Goal: Task Accomplishment & Management: Use online tool/utility

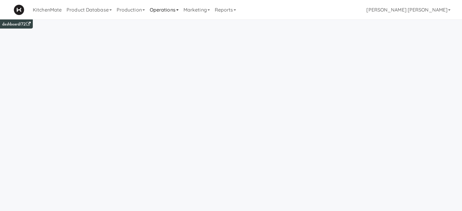
click at [163, 10] on link "Operations" at bounding box center [164, 9] width 34 height 19
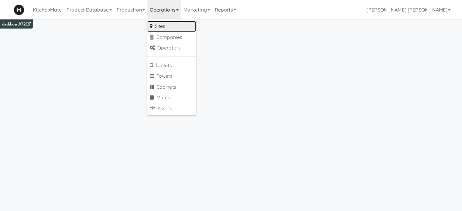
click at [163, 26] on link "Sites" at bounding box center [171, 26] width 49 height 11
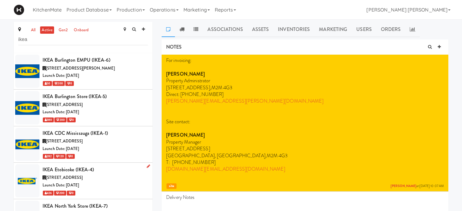
type input "ikea"
click at [147, 167] on icon at bounding box center [148, 166] width 3 height 4
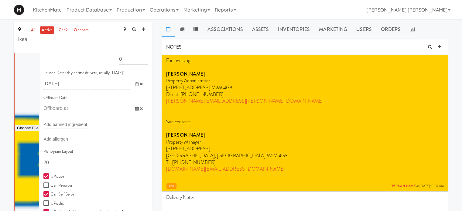
scroll to position [183, 0]
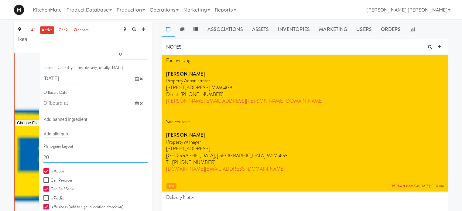
click at [77, 161] on input "20" at bounding box center [95, 157] width 105 height 11
type input "2"
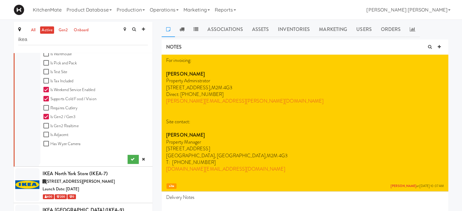
scroll to position [354, 0]
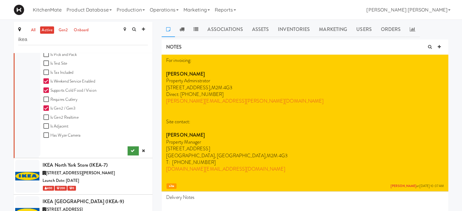
type input "11111,11111,11111,1111,1111,11111"
click at [131, 150] on icon "submit" at bounding box center [133, 151] width 4 height 4
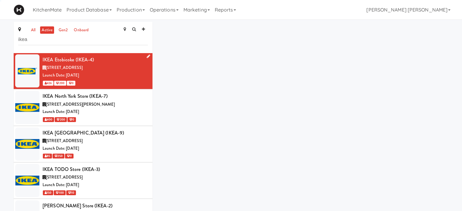
scroll to position [109, 0]
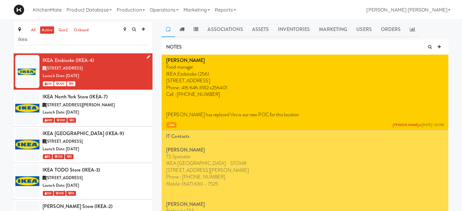
click at [147, 57] on icon at bounding box center [148, 57] width 3 height 4
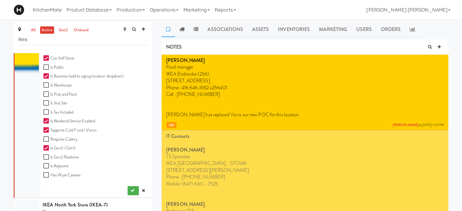
scroll to position [323, 0]
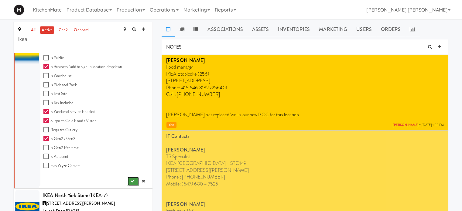
click at [128, 183] on button "submit" at bounding box center [133, 181] width 11 height 9
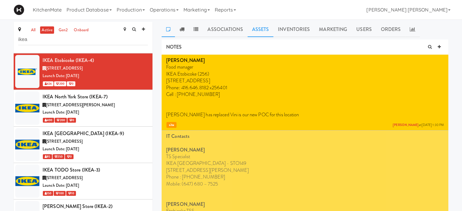
click at [254, 28] on link "Assets" at bounding box center [261, 29] width 26 height 15
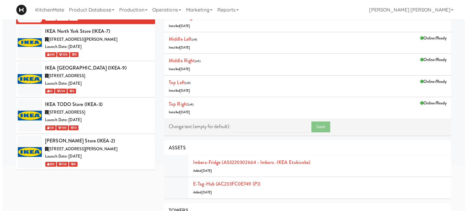
scroll to position [109, 0]
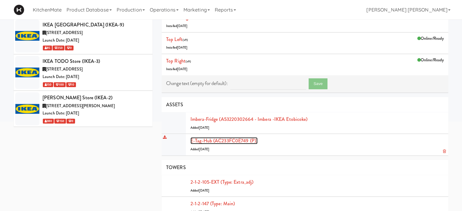
click at [239, 142] on link "E-tag-hub (AC233FC0E749 (P))" at bounding box center [224, 140] width 67 height 7
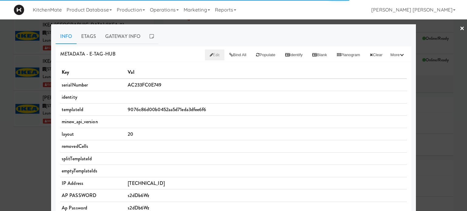
click at [210, 55] on icon at bounding box center [211, 55] width 3 height 4
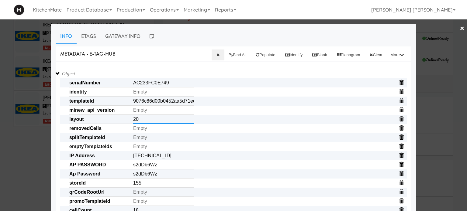
click at [159, 123] on input "20" at bounding box center [163, 119] width 61 height 9
paste input "11111,11111,11111,1111,1111,11111"
type input "11111,11111,11111,1111,1111,11111"
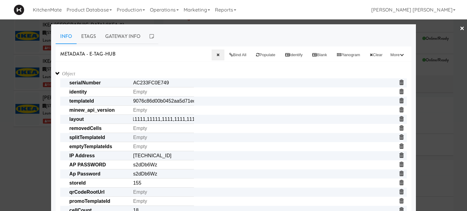
scroll to position [0, 0]
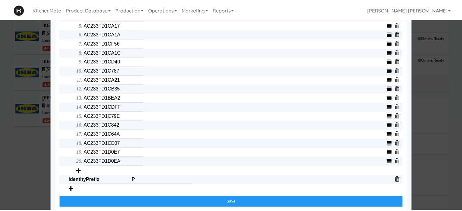
scroll to position [276, 0]
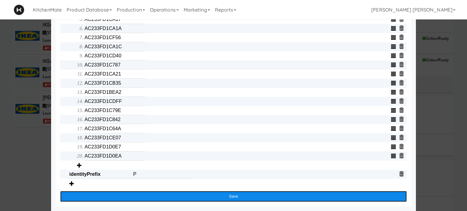
click at [212, 198] on button "Save" at bounding box center [233, 196] width 346 height 11
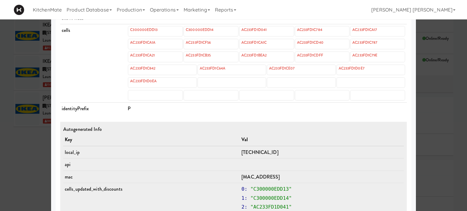
click at [0, 179] on div at bounding box center [233, 105] width 467 height 211
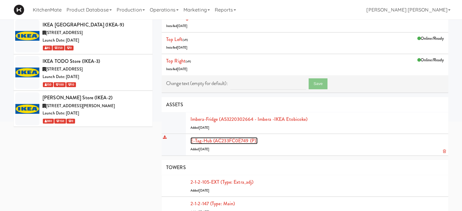
click at [200, 141] on link "E-tag-hub (AC233FC0E749 (P))" at bounding box center [224, 140] width 67 height 7
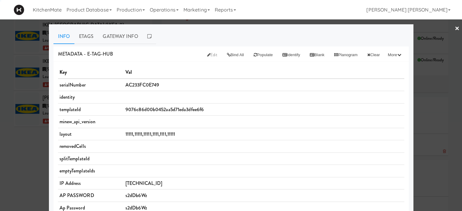
click at [200, 141] on div "× Info Etags Gateway Info METADATA - e-tag-hub Edit Bind All Populate Identify …" at bounding box center [231, 105] width 462 height 211
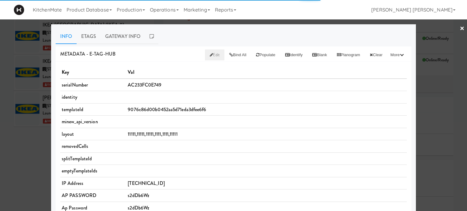
click at [210, 53] on span "Edit" at bounding box center [215, 55] width 10 height 6
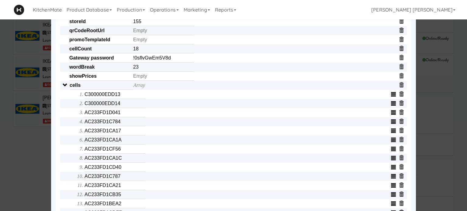
scroll to position [170, 0]
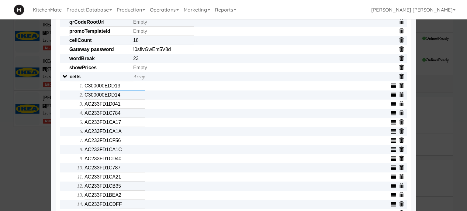
click at [128, 91] on input "C300000EDD13" at bounding box center [114, 85] width 61 height 9
click at [121, 96] on input "C300000EDD14" at bounding box center [114, 95] width 61 height 9
click at [121, 96] on input "text" at bounding box center [114, 95] width 61 height 9
click at [120, 103] on input "AC233FD1D041" at bounding box center [114, 104] width 61 height 9
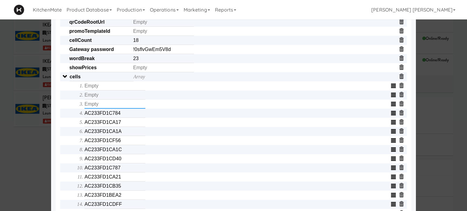
click at [120, 103] on input "text" at bounding box center [114, 104] width 61 height 9
click at [119, 114] on input "AC233FD1C784" at bounding box center [114, 113] width 61 height 9
type input "AC233FD1C78"
click at [119, 114] on input "AC233FD1C78" at bounding box center [114, 113] width 61 height 9
click at [119, 125] on input "AC233FD1CA17" at bounding box center [114, 122] width 61 height 9
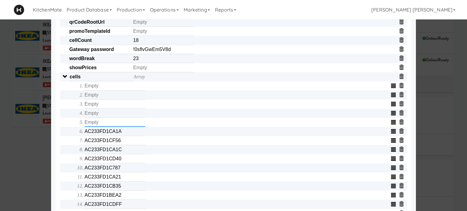
click at [119, 125] on input "text" at bounding box center [114, 122] width 61 height 9
click at [120, 133] on input "AC233FD1CA1A" at bounding box center [114, 131] width 61 height 9
click at [120, 133] on input "text" at bounding box center [114, 131] width 61 height 9
click at [123, 145] on input "AC233FD1CF56" at bounding box center [114, 140] width 61 height 9
click at [123, 145] on input "text" at bounding box center [114, 140] width 61 height 9
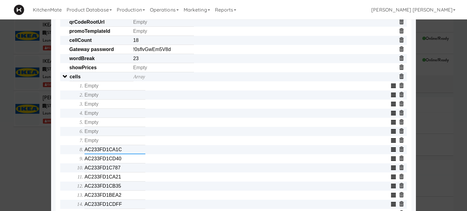
click at [123, 153] on input "AC233FD1CA1C" at bounding box center [114, 149] width 61 height 9
click at [123, 153] on input "text" at bounding box center [114, 149] width 61 height 9
click at [122, 159] on input "AC233FD1CD40" at bounding box center [114, 158] width 61 height 9
click at [122, 159] on input "text" at bounding box center [114, 158] width 61 height 9
click at [122, 173] on input "AC233FD1C787" at bounding box center [114, 167] width 61 height 9
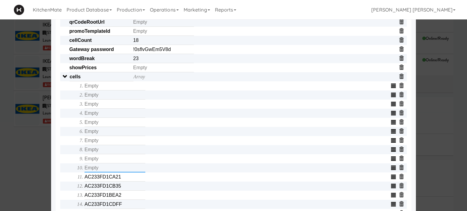
click at [122, 173] on input "text" at bounding box center [114, 167] width 61 height 9
click at [122, 180] on input "AC233FD1CA21" at bounding box center [114, 177] width 61 height 9
click at [122, 180] on input "text" at bounding box center [114, 177] width 61 height 9
click at [123, 188] on input "AC233FD1CB35" at bounding box center [114, 186] width 61 height 9
click at [123, 188] on input "text" at bounding box center [114, 186] width 61 height 9
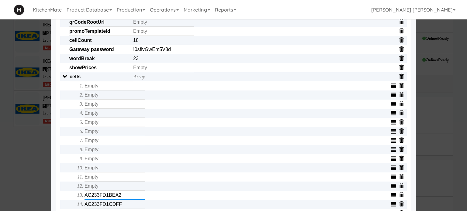
click at [123, 198] on input "AC233FD1BEA2" at bounding box center [114, 195] width 61 height 9
click at [123, 198] on input "text" at bounding box center [114, 195] width 61 height 9
click at [124, 208] on input "AC233FD1CDFF" at bounding box center [114, 204] width 61 height 9
click at [124, 208] on input "text" at bounding box center [114, 204] width 61 height 9
click at [69, 200] on span "Array AC233FD1C79E AC233FD1C842 AC233FD1C64A AC233FD1CE07 AC233FD1D0E7 AC233FD1…" at bounding box center [237, 209] width 337 height 273
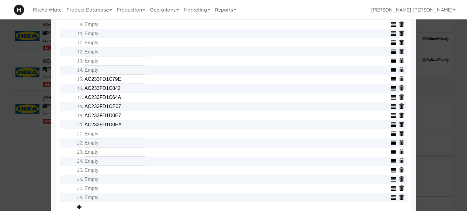
scroll to position [304, 0]
click at [120, 84] on input "AC233FD1C79E" at bounding box center [114, 79] width 61 height 9
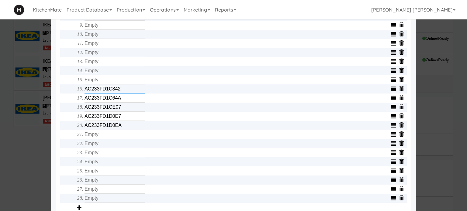
click at [122, 94] on input "AC233FD1C842" at bounding box center [114, 88] width 61 height 9
click at [122, 94] on input "text" at bounding box center [114, 88] width 61 height 9
click at [120, 98] on input "AC233FD1C64A" at bounding box center [114, 98] width 61 height 9
click at [120, 98] on input "text" at bounding box center [114, 98] width 61 height 9
click at [120, 106] on input "AC233FD1CE07" at bounding box center [114, 107] width 61 height 9
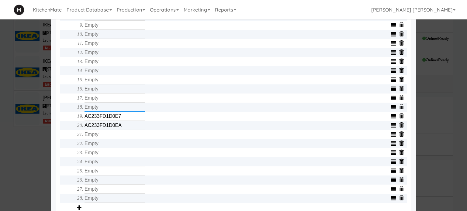
click at [120, 106] on input "text" at bounding box center [114, 107] width 61 height 9
click at [122, 119] on input "AC233FD1D0E7" at bounding box center [114, 116] width 61 height 9
click at [123, 129] on input "AC233FD1D0EA" at bounding box center [114, 125] width 61 height 9
click at [123, 129] on input "text" at bounding box center [114, 125] width 61 height 9
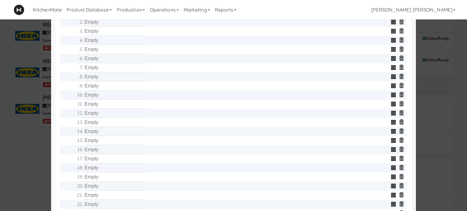
scroll to position [231, 0]
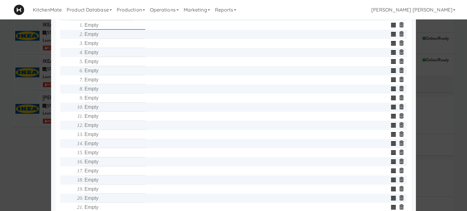
click at [96, 28] on input "text" at bounding box center [114, 25] width 61 height 9
type input "AC233FD1CE07"
click at [98, 39] on input "text" at bounding box center [114, 34] width 61 height 9
type input "AC233FD1C787"
click at [99, 47] on input "text" at bounding box center [114, 43] width 61 height 9
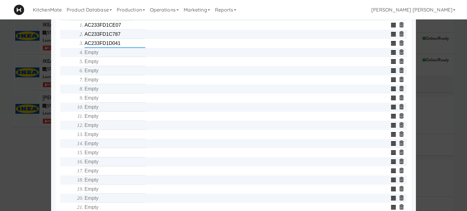
type input "AC233FD1D041"
click at [100, 57] on input "text" at bounding box center [114, 52] width 61 height 9
type input "C300000EDD14"
click at [100, 64] on input "text" at bounding box center [114, 61] width 61 height 9
type input "AC233FD1CA21"
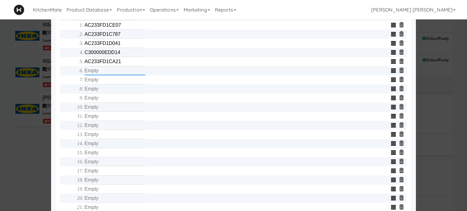
click at [100, 73] on input "text" at bounding box center [114, 70] width 61 height 9
type input "AC233FD1C842"
click at [101, 80] on input "text" at bounding box center [114, 79] width 61 height 9
type input "AC233FD1C784"
click at [102, 93] on input "text" at bounding box center [114, 88] width 61 height 9
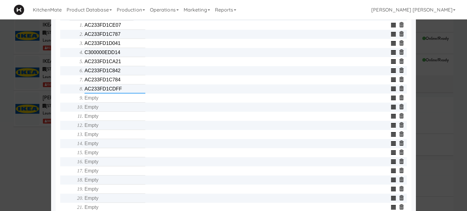
type input "AC233FD1CDFF"
click at [103, 103] on input "text" at bounding box center [114, 98] width 61 height 9
type input "AC233FD1C64A"
click at [104, 109] on input "text" at bounding box center [114, 107] width 61 height 9
type input "C300000EDD13"
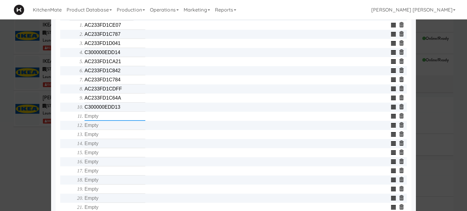
click at [105, 121] on input "text" at bounding box center [114, 116] width 61 height 9
type input "AC233FD1CB35"
click at [105, 130] on input "text" at bounding box center [114, 125] width 61 height 9
type input "AC233FD1CD40"
click at [106, 137] on input "text" at bounding box center [114, 134] width 61 height 9
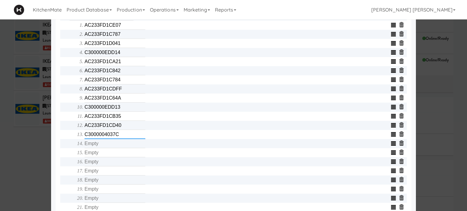
type input "C3000004037C"
click at [107, 147] on input "text" at bounding box center [114, 143] width 61 height 9
type input ""30000&40357"
click at [108, 156] on input "text" at bounding box center [114, 152] width 61 height 9
click at [112, 139] on input "C3000004037C" at bounding box center [114, 134] width 61 height 9
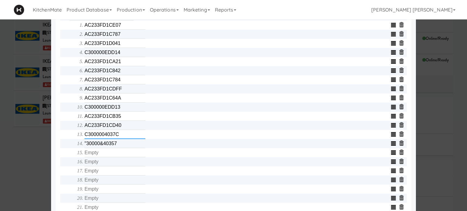
click at [112, 139] on input "C3000004037C" at bounding box center [114, 134] width 61 height 9
click at [112, 144] on input ""30000&40357" at bounding box center [114, 143] width 61 height 9
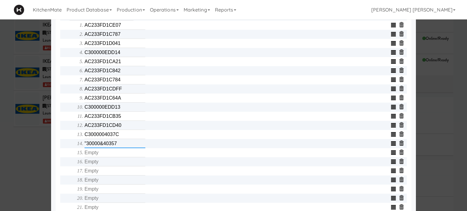
click at [115, 145] on input ""30000&40357" at bounding box center [114, 143] width 61 height 9
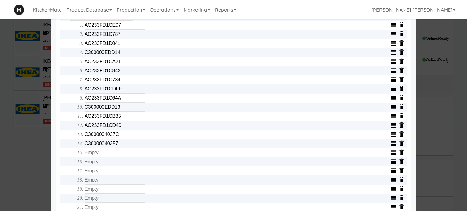
type input "C30000040357"
click at [115, 156] on input "text" at bounding box center [114, 152] width 61 height 9
type input "C30000040403"
click at [113, 167] on input "text" at bounding box center [114, 161] width 61 height 9
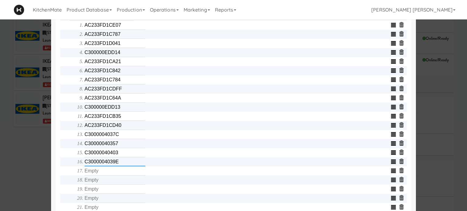
type input "C3000004039E"
click at [113, 174] on input "text" at bounding box center [114, 171] width 61 height 9
type input "C300000EDD3F"
click at [113, 184] on input "text" at bounding box center [114, 180] width 61 height 9
type input "C300000EDE0A"
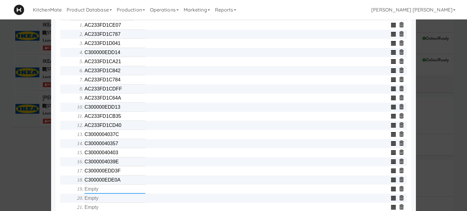
click at [113, 193] on input "text" at bounding box center [114, 189] width 61 height 9
type input "C30000040371"
click at [111, 199] on input "text" at bounding box center [114, 198] width 61 height 9
type input "AC233FD39A7B"
click at [66, 167] on div "Object serialNumber AC233FC0E749 identity templateId 9076c86d00b0452aa5d71eda3d…" at bounding box center [233, 70] width 346 height 465
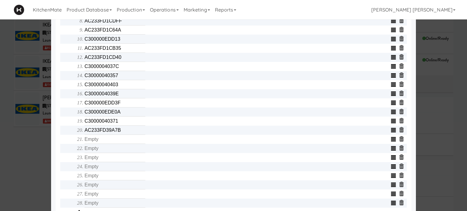
scroll to position [304, 0]
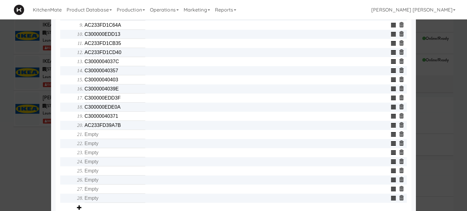
click at [93, 136] on input "text" at bounding box center [114, 134] width 61 height 9
type input "AC233FD39A40"
click at [92, 143] on input "text" at bounding box center [114, 143] width 61 height 9
type input "C300000EDD65"
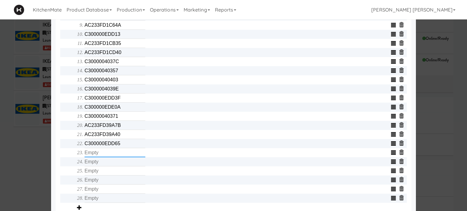
click at [94, 157] on input "text" at bounding box center [114, 152] width 61 height 9
type input "C300000EDB0B"
click at [95, 165] on input "text" at bounding box center [114, 161] width 61 height 9
type input "AC233FD39A75"
click at [95, 174] on input "text" at bounding box center [114, 171] width 61 height 9
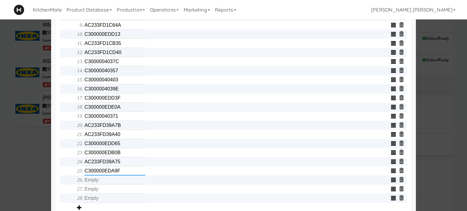
type input "C300000EDA9F"
click at [96, 183] on input "text" at bounding box center [114, 180] width 61 height 9
type input "C300000403E6"
click at [96, 194] on input "text" at bounding box center [114, 189] width 61 height 9
type input "C300000EDD68"
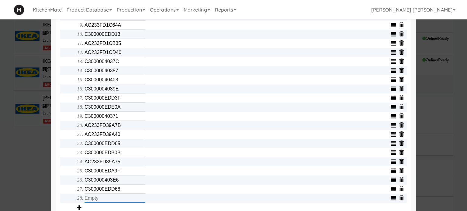
click at [96, 203] on input "text" at bounding box center [114, 198] width 61 height 9
type input "AC233FD1CA1A"
click at [56, 175] on div "Object serialNumber AC233FC0E749 identity templateId 9076c86d00b0452aa5d71eda3d…" at bounding box center [234, 3] width 356 height 491
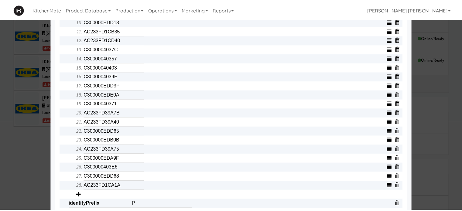
scroll to position [349, 0]
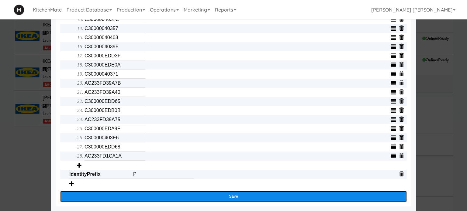
click at [107, 196] on button "Save" at bounding box center [233, 196] width 346 height 11
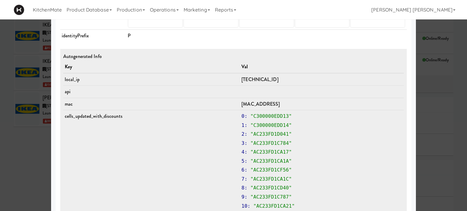
click at [19, 193] on div at bounding box center [233, 105] width 467 height 211
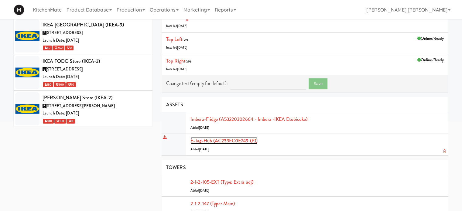
click at [208, 142] on link "E-tag-hub (AC233FC0E749 (P))" at bounding box center [224, 140] width 67 height 7
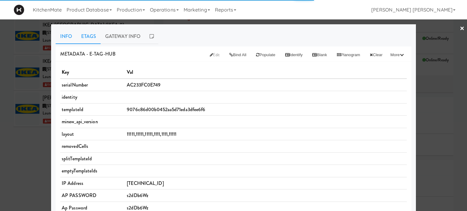
click at [86, 35] on link "Etags" at bounding box center [89, 36] width 24 height 15
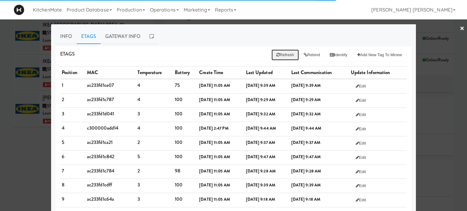
click at [274, 56] on button "Refresh" at bounding box center [284, 55] width 27 height 11
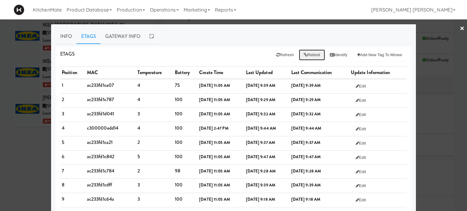
click at [308, 52] on button "Rebind" at bounding box center [312, 55] width 26 height 11
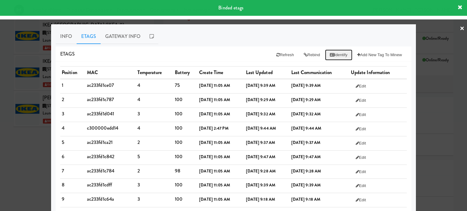
click at [332, 57] on button "Identify" at bounding box center [338, 55] width 27 height 11
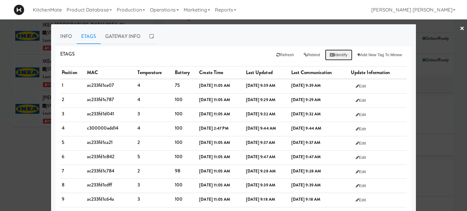
click at [335, 56] on button "Identify" at bounding box center [338, 55] width 27 height 11
click at [277, 52] on button "Refresh" at bounding box center [284, 55] width 27 height 11
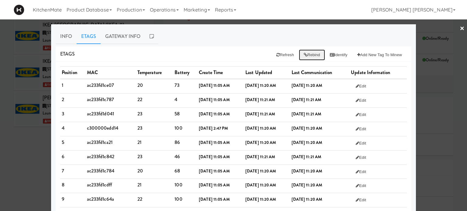
click at [305, 54] on button "Rebind" at bounding box center [312, 55] width 26 height 11
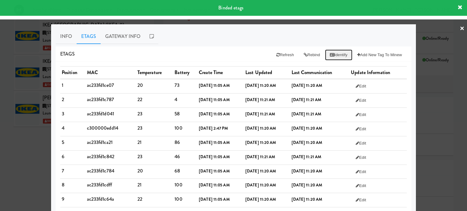
click at [337, 53] on button "Identify" at bounding box center [338, 55] width 27 height 11
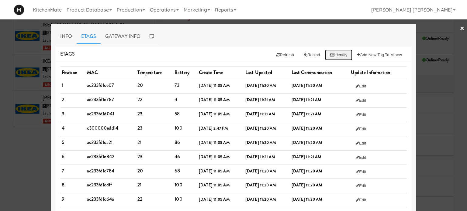
click at [333, 52] on button "Identify" at bounding box center [338, 55] width 27 height 11
click at [333, 53] on button "Identify" at bounding box center [338, 55] width 27 height 11
click at [275, 55] on button "Refresh" at bounding box center [284, 55] width 27 height 11
click at [307, 51] on button "Rebind" at bounding box center [312, 55] width 26 height 11
click at [277, 57] on button "Refresh" at bounding box center [284, 55] width 27 height 11
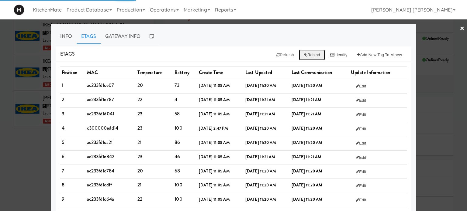
click at [308, 51] on button "Rebind" at bounding box center [312, 55] width 26 height 11
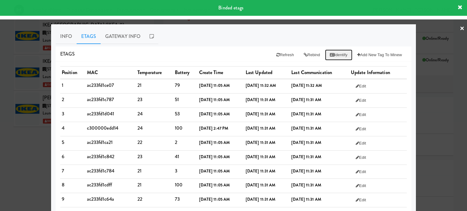
click at [334, 53] on button "Identify" at bounding box center [338, 55] width 27 height 11
